Goal: Information Seeking & Learning: Learn about a topic

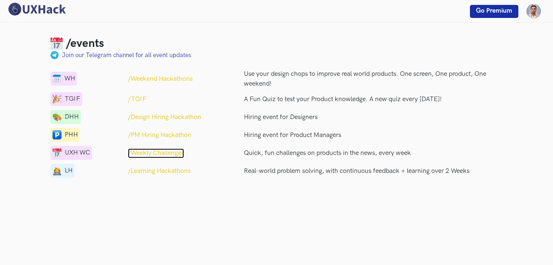
click at [158, 151] on p "/Weekly Challenges" at bounding box center [156, 153] width 56 height 10
click at [160, 168] on p "/Learning Hackathons" at bounding box center [159, 171] width 63 height 10
click at [63, 74] on div "WH" at bounding box center [63, 79] width 26 height 14
click at [55, 79] on img at bounding box center [57, 78] width 9 height 9
click at [139, 99] on p "/TGIF" at bounding box center [137, 99] width 19 height 10
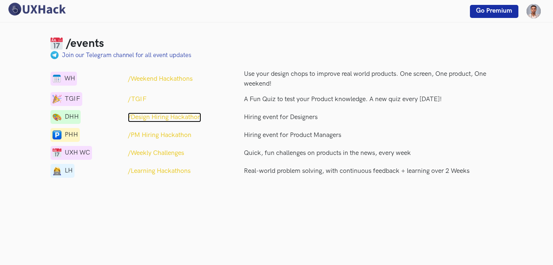
click at [146, 117] on p "/Design Hiring Hackathon" at bounding box center [164, 117] width 73 height 10
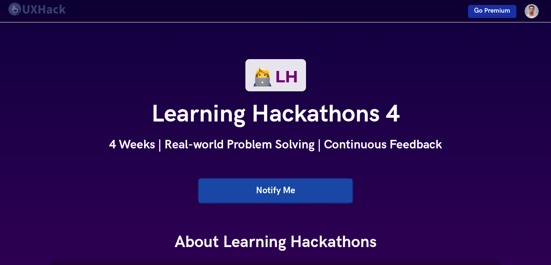
drag, startPoint x: 514, startPoint y: 166, endPoint x: 514, endPoint y: 92, distance: 74.1
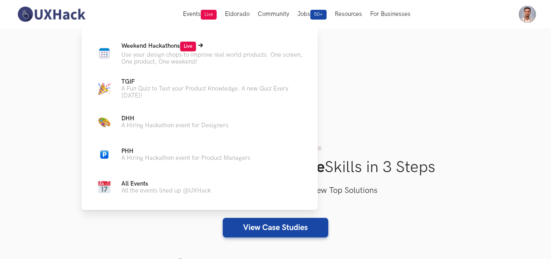
click at [152, 46] on span "Weekend Hackathons Live" at bounding box center [158, 45] width 75 height 7
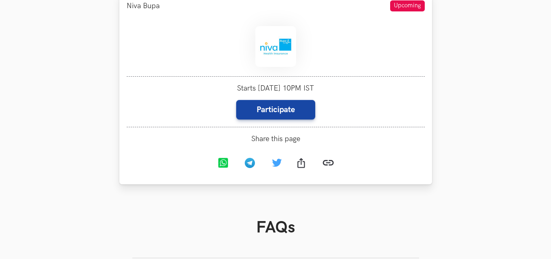
scroll to position [204, 0]
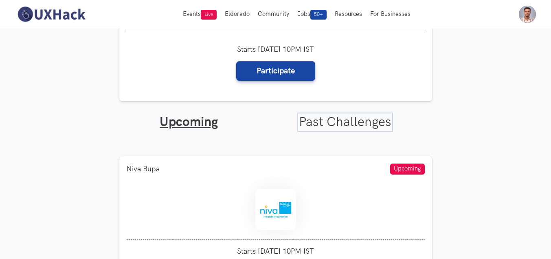
click at [338, 121] on link "Past Challenges" at bounding box center [345, 122] width 92 height 16
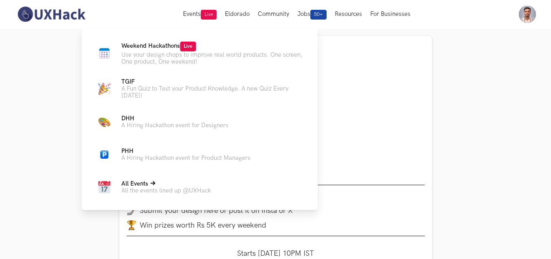
click at [202, 190] on p "All the events lined up @UXHack" at bounding box center [166, 190] width 90 height 7
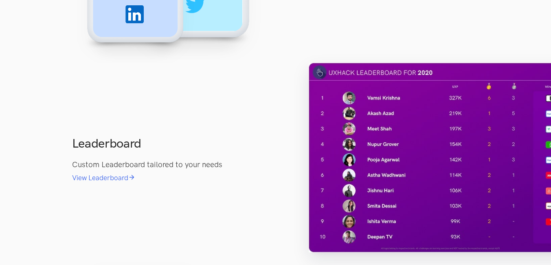
scroll to position [1629, 0]
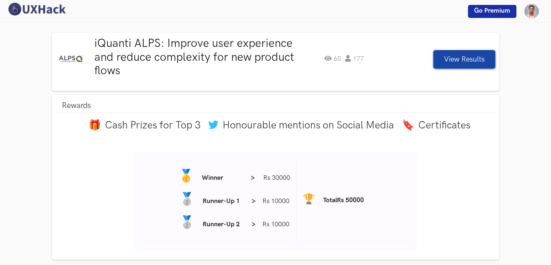
click at [471, 52] on button "View Results" at bounding box center [465, 59] width 62 height 18
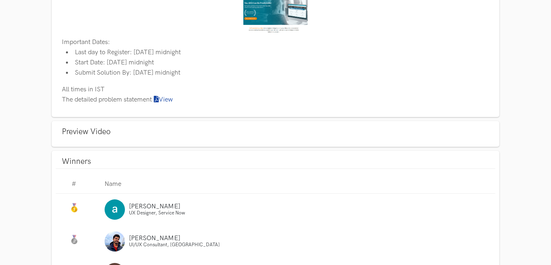
scroll to position [468, 0]
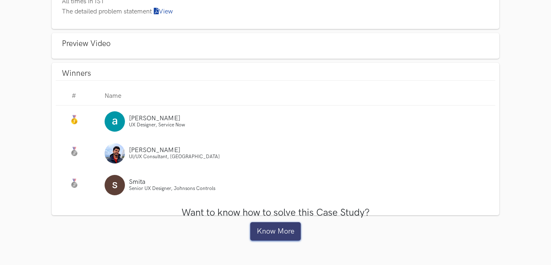
click at [267, 231] on link "Know More" at bounding box center [275, 231] width 50 height 18
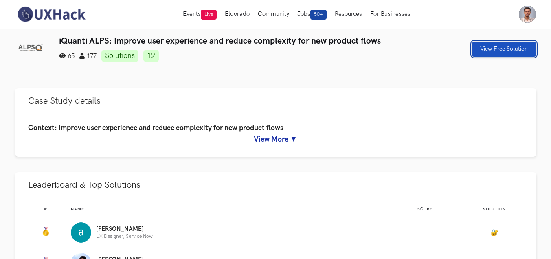
click at [499, 43] on link "View Free Solution" at bounding box center [504, 49] width 64 height 15
click at [494, 51] on link "View Free Solution" at bounding box center [504, 49] width 64 height 15
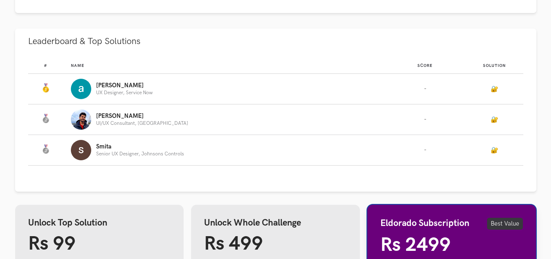
scroll to position [200, 0]
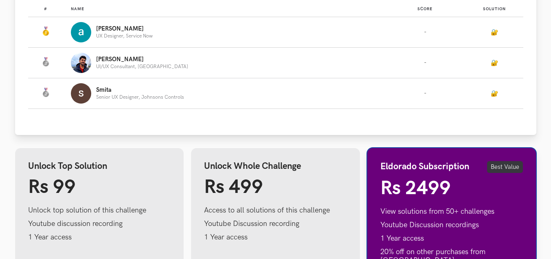
click at [280, 99] on div "Smita Senior UX Designer, Johnsons Controls" at bounding box center [224, 93] width 306 height 20
click at [126, 33] on p "UX Designer, Service Now" at bounding box center [124, 35] width 57 height 5
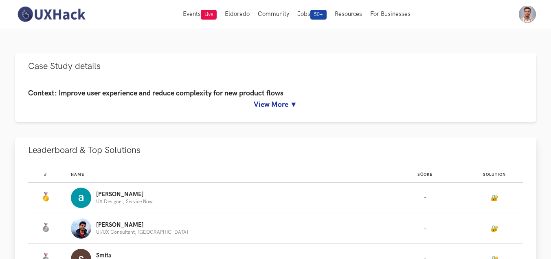
scroll to position [34, 0]
click at [494, 198] on link "🔐" at bounding box center [494, 198] width 7 height 7
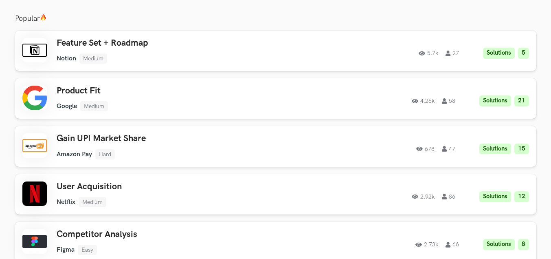
scroll to position [636, 0]
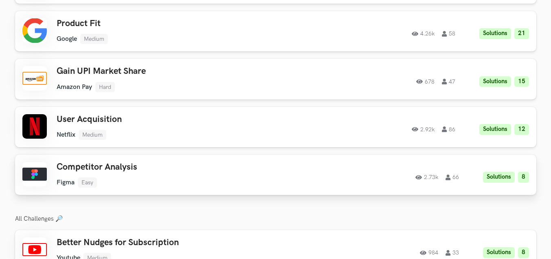
click at [108, 168] on div "Competitor Analysis Figma Easy Figma Easy Solutions 8 2.73k 66" at bounding box center [172, 175] width 231 height 26
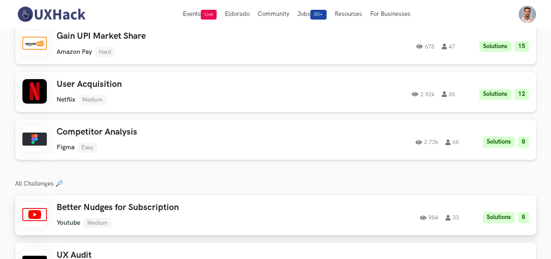
scroll to position [685, 0]
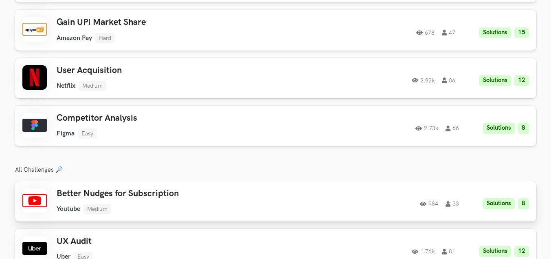
click at [220, 190] on h3 "Better Nudges for Subscription" at bounding box center [172, 193] width 231 height 11
drag, startPoint x: 16, startPoint y: 160, endPoint x: 99, endPoint y: 160, distance: 82.7
click at [99, 166] on h3 "All Challenges 🔎" at bounding box center [275, 169] width 521 height 7
drag, startPoint x: 99, startPoint y: 160, endPoint x: 166, endPoint y: 160, distance: 67.2
click at [166, 166] on h3 "All Challenges 🔎" at bounding box center [275, 169] width 521 height 7
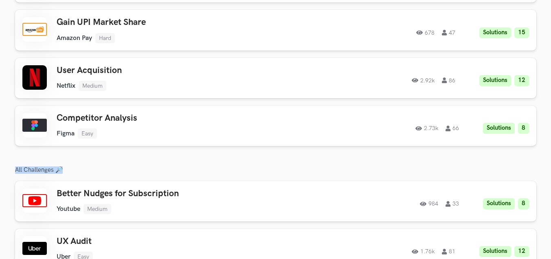
click at [79, 166] on h3 "All Challenges 🔎" at bounding box center [275, 169] width 521 height 7
click at [47, 166] on h3 "All Challenges 🔎" at bounding box center [275, 169] width 521 height 7
drag, startPoint x: 17, startPoint y: 158, endPoint x: 108, endPoint y: 158, distance: 90.8
click at [108, 166] on h3 "All Challenges 🔎" at bounding box center [275, 169] width 521 height 7
drag, startPoint x: 108, startPoint y: 158, endPoint x: 57, endPoint y: 161, distance: 51.0
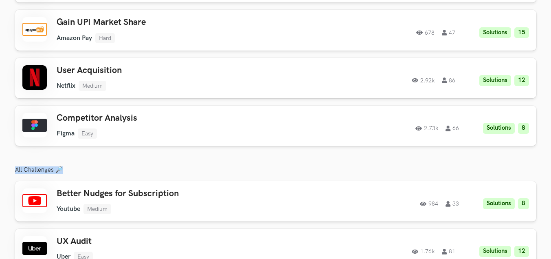
click at [57, 166] on h3 "All Challenges 🔎" at bounding box center [275, 169] width 521 height 7
drag, startPoint x: 14, startPoint y: 161, endPoint x: 88, endPoint y: 155, distance: 74.7
click at [88, 155] on section "iQuanti ALPS: Improve user experience and reduce complexity for new product flo…" at bounding box center [275, 7] width 551 height 1327
drag, startPoint x: 88, startPoint y: 155, endPoint x: 21, endPoint y: 165, distance: 68.0
click at [21, 165] on div "iQuanti ALPS: Improve user experience and reduce complexity for new product flo…" at bounding box center [275, 7] width 521 height 1313
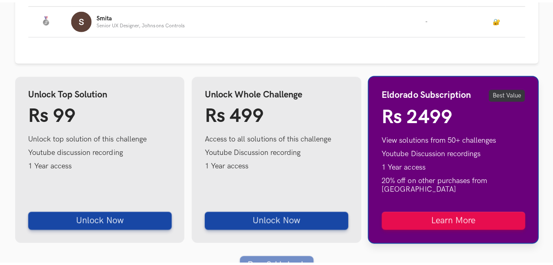
scroll to position [359, 0]
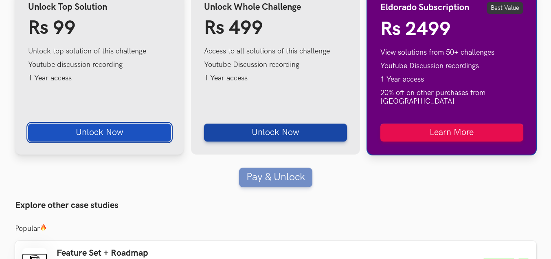
click at [125, 125] on button "Unlock Now" at bounding box center [99, 132] width 143 height 18
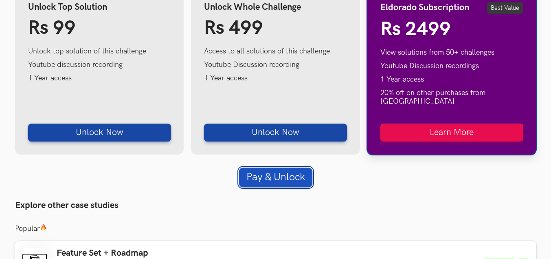
click at [272, 169] on button "Pay & Unlock" at bounding box center [275, 177] width 73 height 20
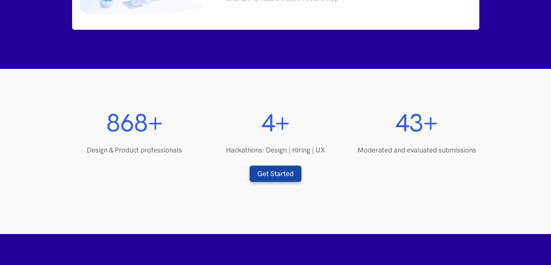
scroll to position [616, 0]
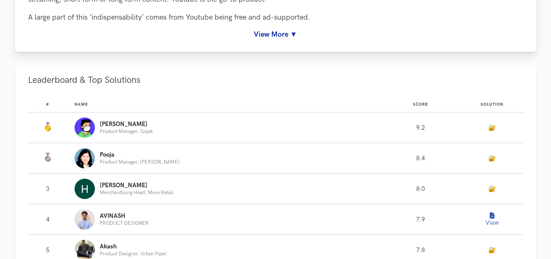
scroll to position [489, 0]
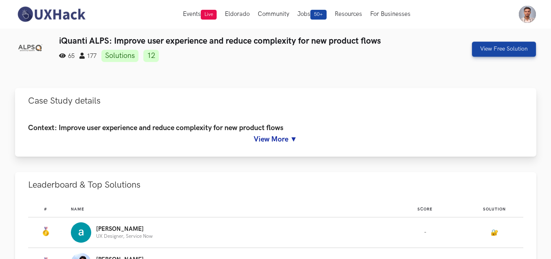
click at [285, 140] on link "View More ▼" at bounding box center [275, 139] width 495 height 9
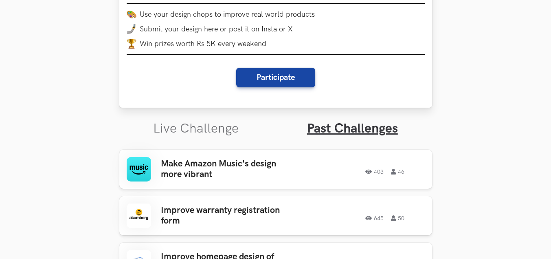
scroll to position [163, 0]
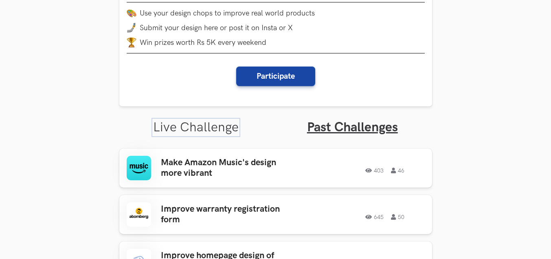
click at [208, 132] on link "Live Challenge" at bounding box center [196, 127] width 86 height 16
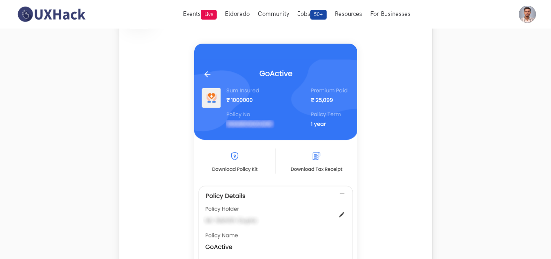
scroll to position [326, 0]
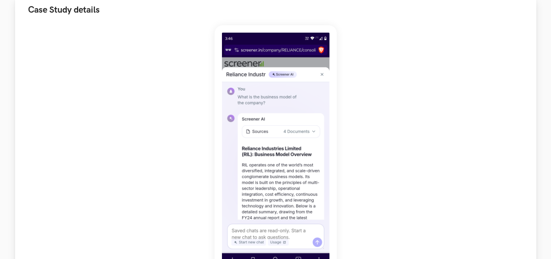
scroll to position [122, 0]
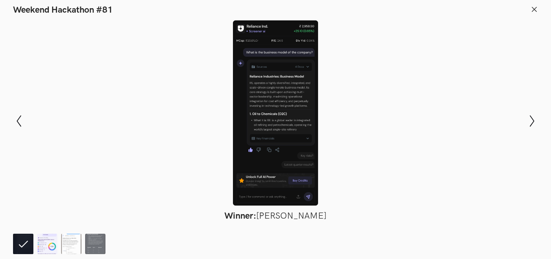
click at [47, 248] on img at bounding box center [47, 243] width 20 height 20
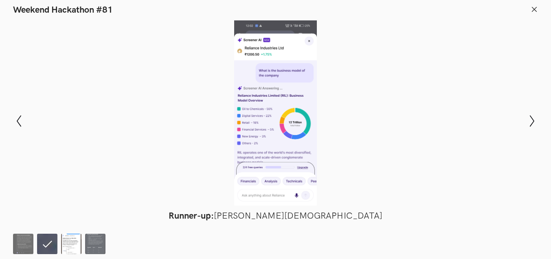
click at [74, 238] on img at bounding box center [71, 243] width 20 height 20
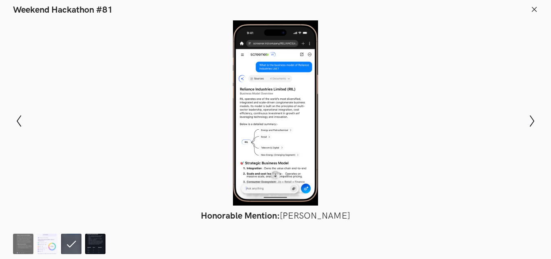
click at [92, 236] on img at bounding box center [95, 243] width 20 height 20
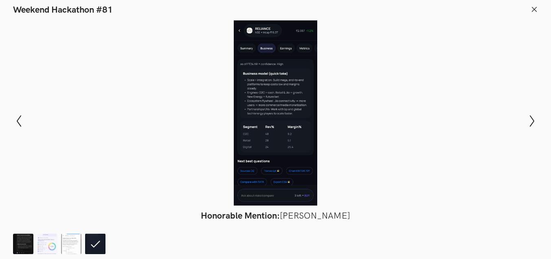
click at [18, 248] on img at bounding box center [23, 243] width 20 height 20
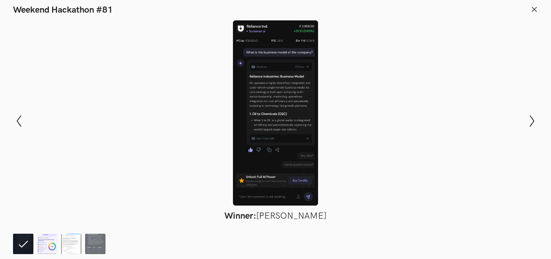
click at [46, 242] on img at bounding box center [47, 243] width 20 height 20
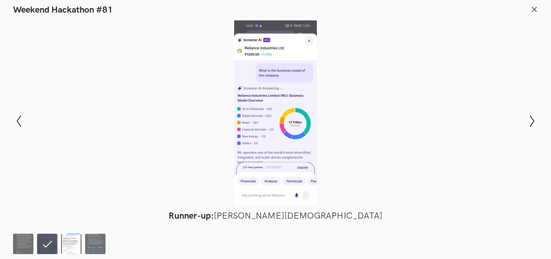
click at [80, 238] on img at bounding box center [71, 243] width 20 height 20
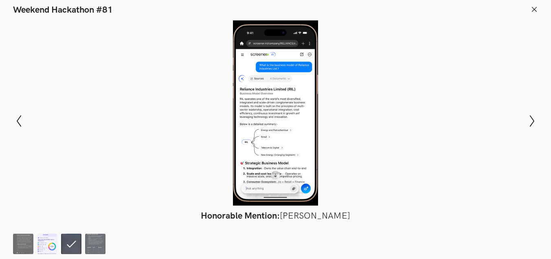
click at [49, 246] on img at bounding box center [47, 243] width 20 height 20
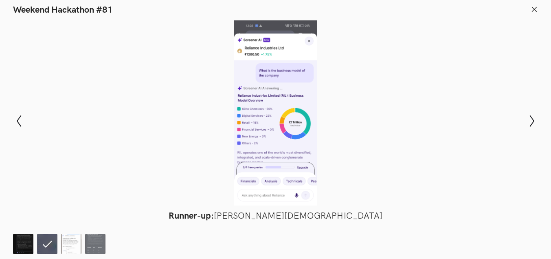
click at [32, 245] on img at bounding box center [23, 243] width 20 height 20
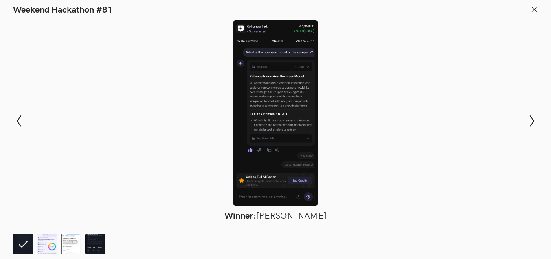
click at [362, 86] on div at bounding box center [276, 112] width 492 height 185
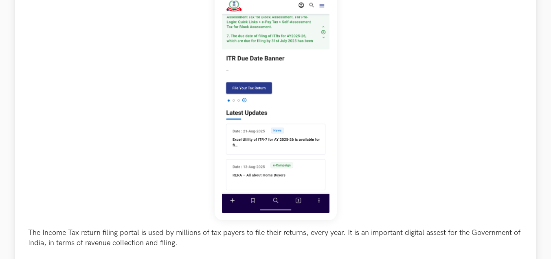
scroll to position [163, 0]
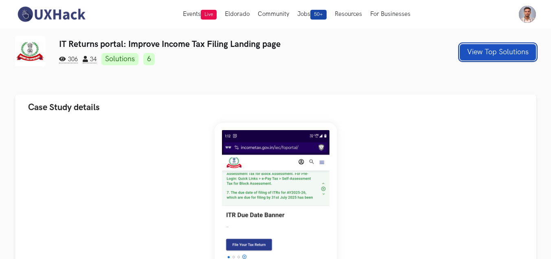
click at [497, 52] on button "View Top Solutions" at bounding box center [498, 52] width 76 height 16
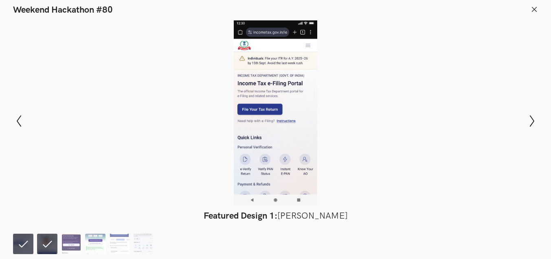
click at [26, 242] on li at bounding box center [23, 243] width 20 height 20
click at [65, 243] on img at bounding box center [71, 243] width 20 height 20
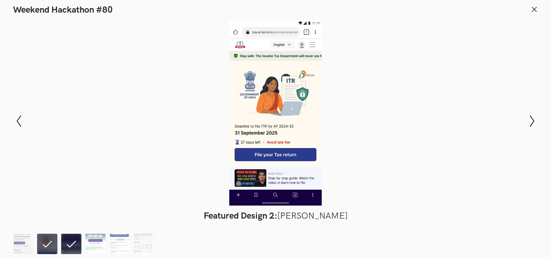
click at [85, 240] on ol at bounding box center [85, 243] width 144 height 20
click at [94, 243] on img at bounding box center [95, 243] width 20 height 20
click at [20, 240] on img at bounding box center [23, 243] width 20 height 20
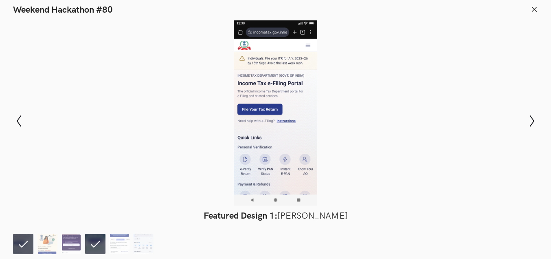
click at [85, 250] on ol at bounding box center [85, 243] width 144 height 20
click at [93, 248] on li at bounding box center [95, 243] width 20 height 20
click at [55, 241] on img at bounding box center [47, 243] width 20 height 20
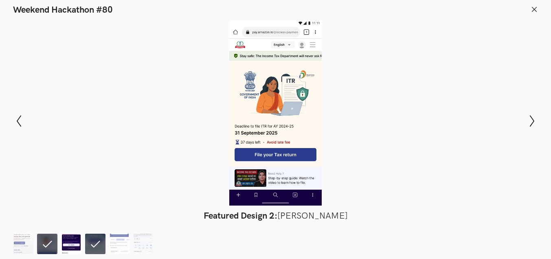
click at [79, 244] on img at bounding box center [71, 243] width 20 height 20
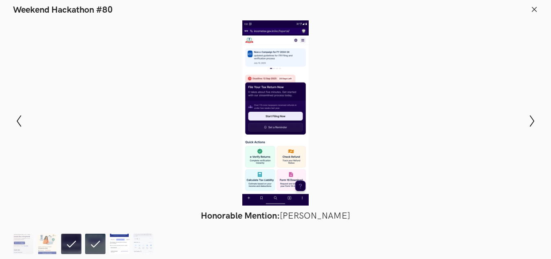
click at [120, 247] on img at bounding box center [119, 243] width 20 height 20
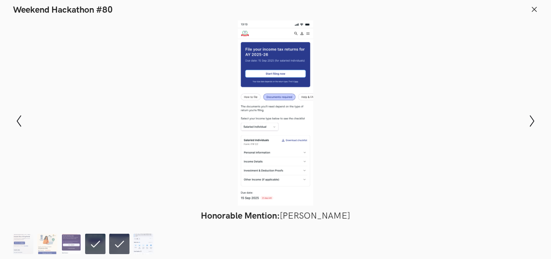
click at [142, 246] on img at bounding box center [143, 243] width 20 height 20
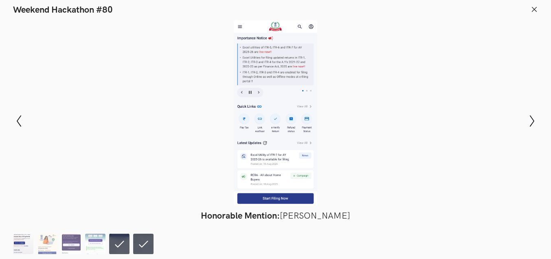
click at [22, 249] on img at bounding box center [23, 243] width 20 height 20
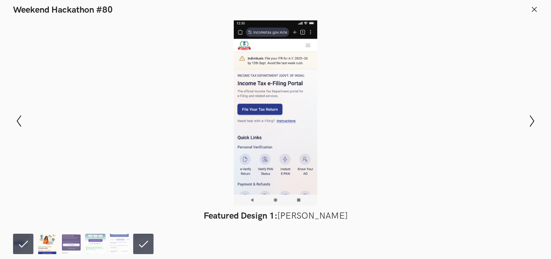
click at [50, 247] on img at bounding box center [47, 243] width 20 height 20
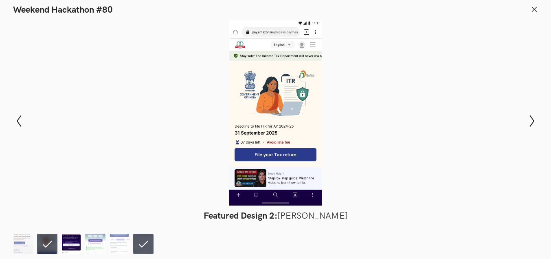
click at [69, 244] on img at bounding box center [71, 243] width 20 height 20
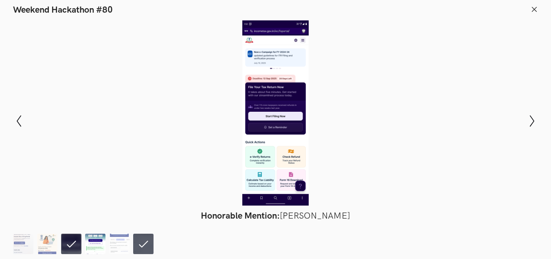
click at [94, 240] on img at bounding box center [95, 243] width 20 height 20
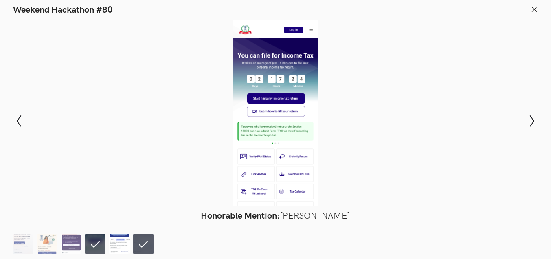
click at [116, 244] on img at bounding box center [119, 243] width 20 height 20
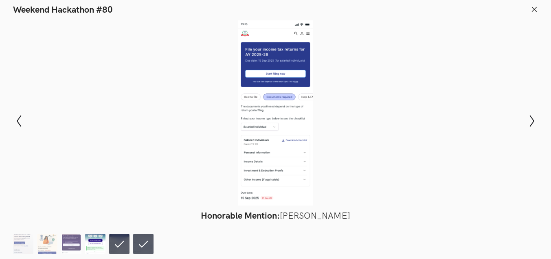
click at [86, 248] on img at bounding box center [95, 243] width 20 height 20
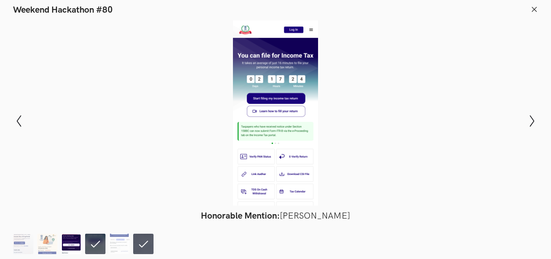
click at [65, 241] on img at bounding box center [71, 243] width 20 height 20
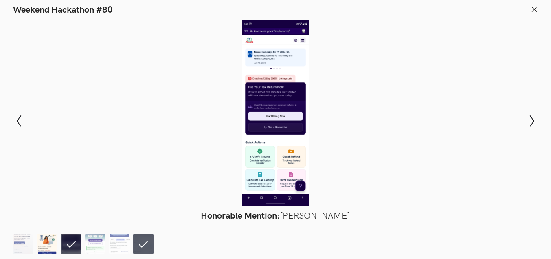
click at [49, 241] on img at bounding box center [47, 243] width 20 height 20
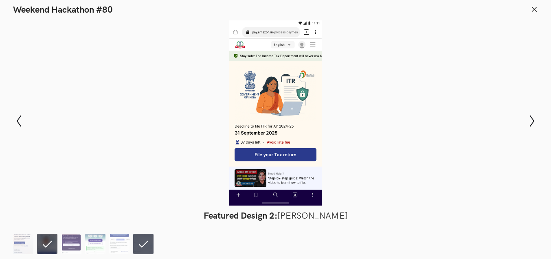
click at [37, 242] on li at bounding box center [47, 243] width 20 height 20
click at [27, 242] on img at bounding box center [23, 243] width 20 height 20
